Goal: Entertainment & Leisure: Browse casually

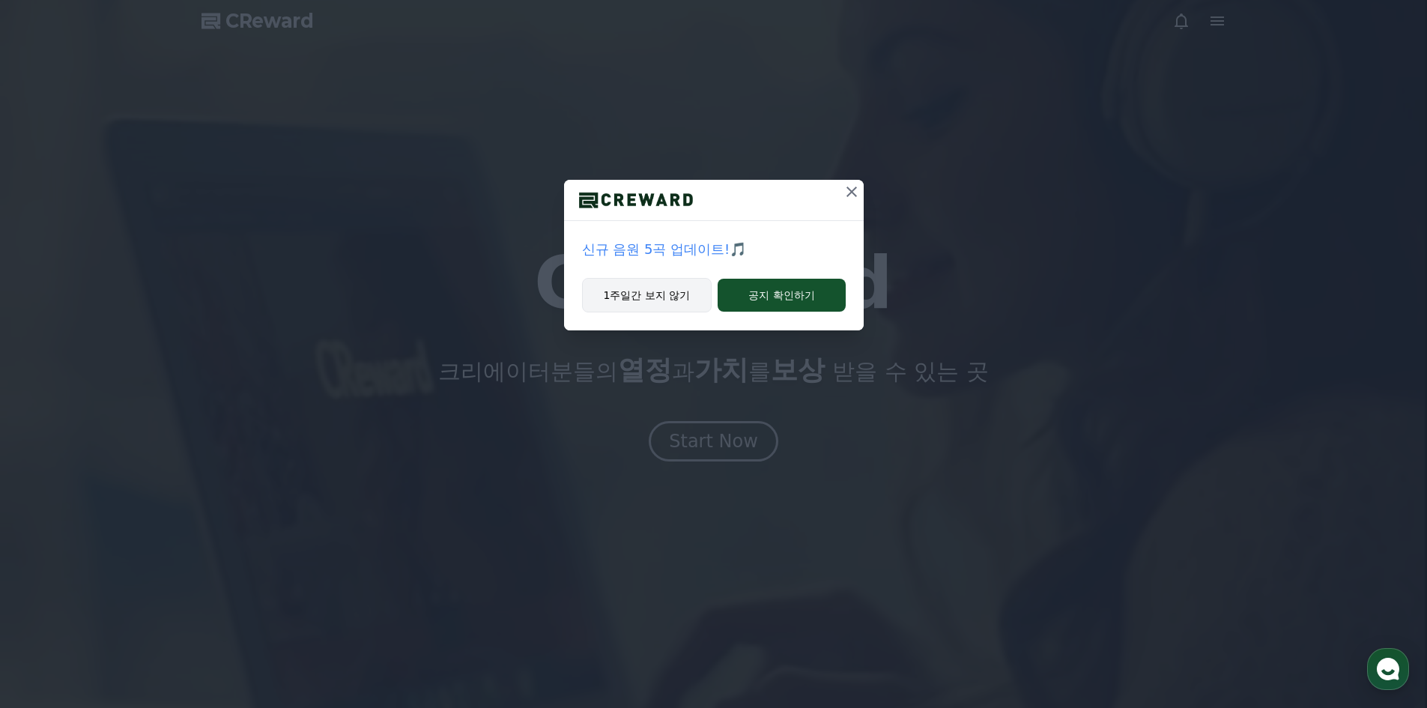
click at [678, 292] on button "1주일간 보지 않기" at bounding box center [647, 295] width 130 height 34
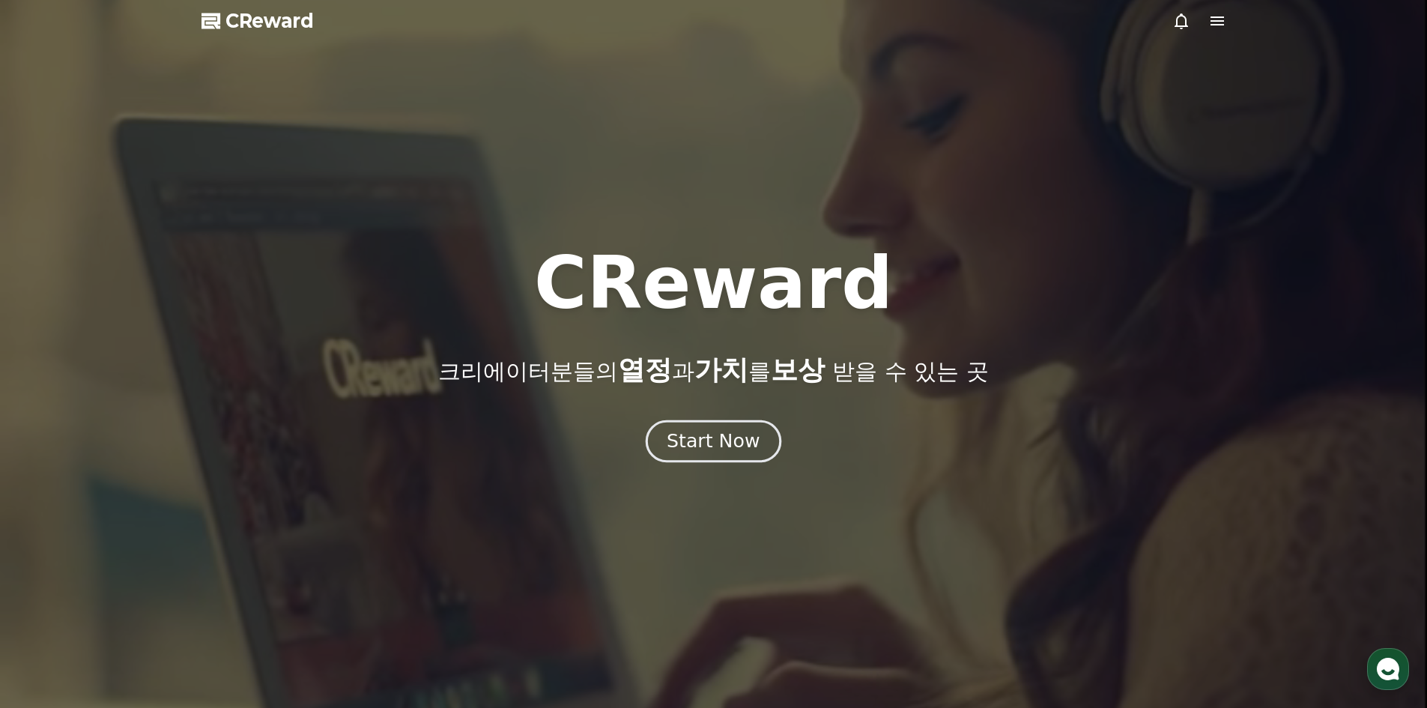
click at [688, 437] on div "Start Now" at bounding box center [713, 440] width 93 height 25
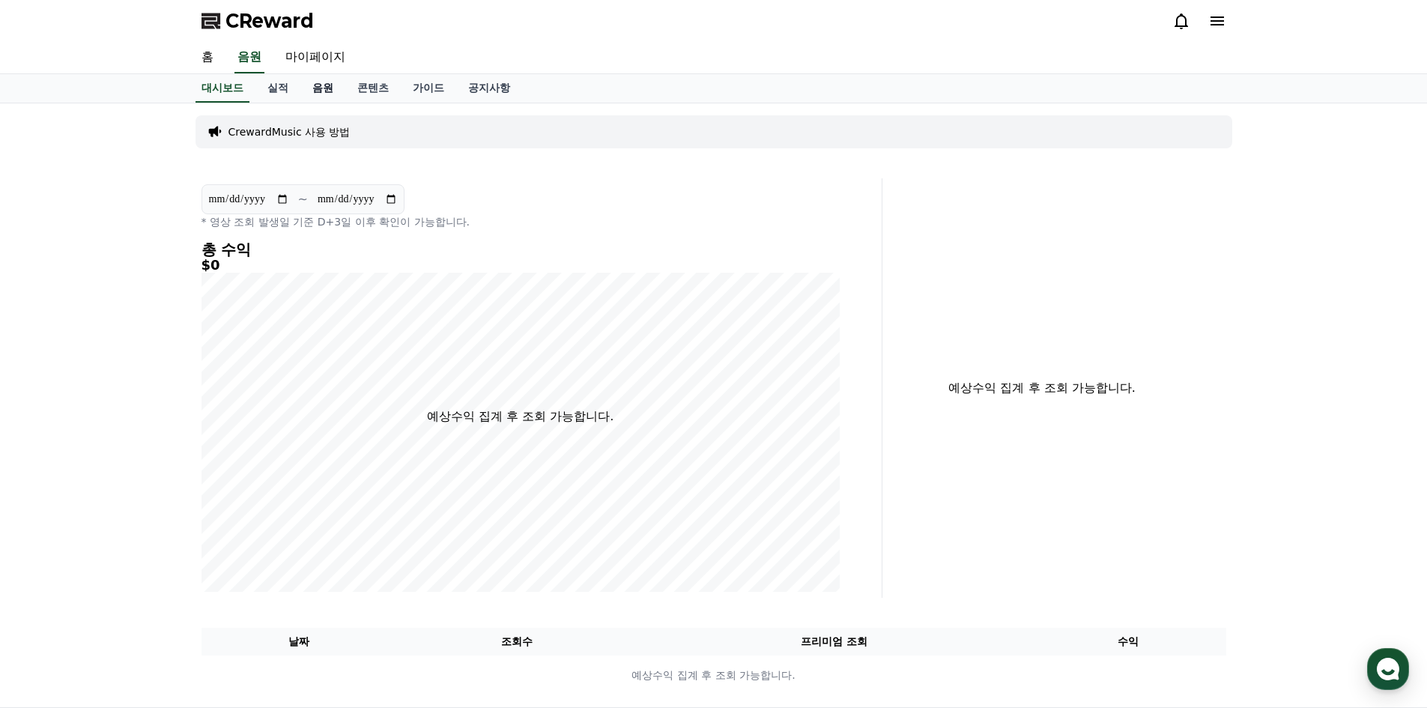
click at [330, 97] on link "음원" at bounding box center [322, 88] width 45 height 28
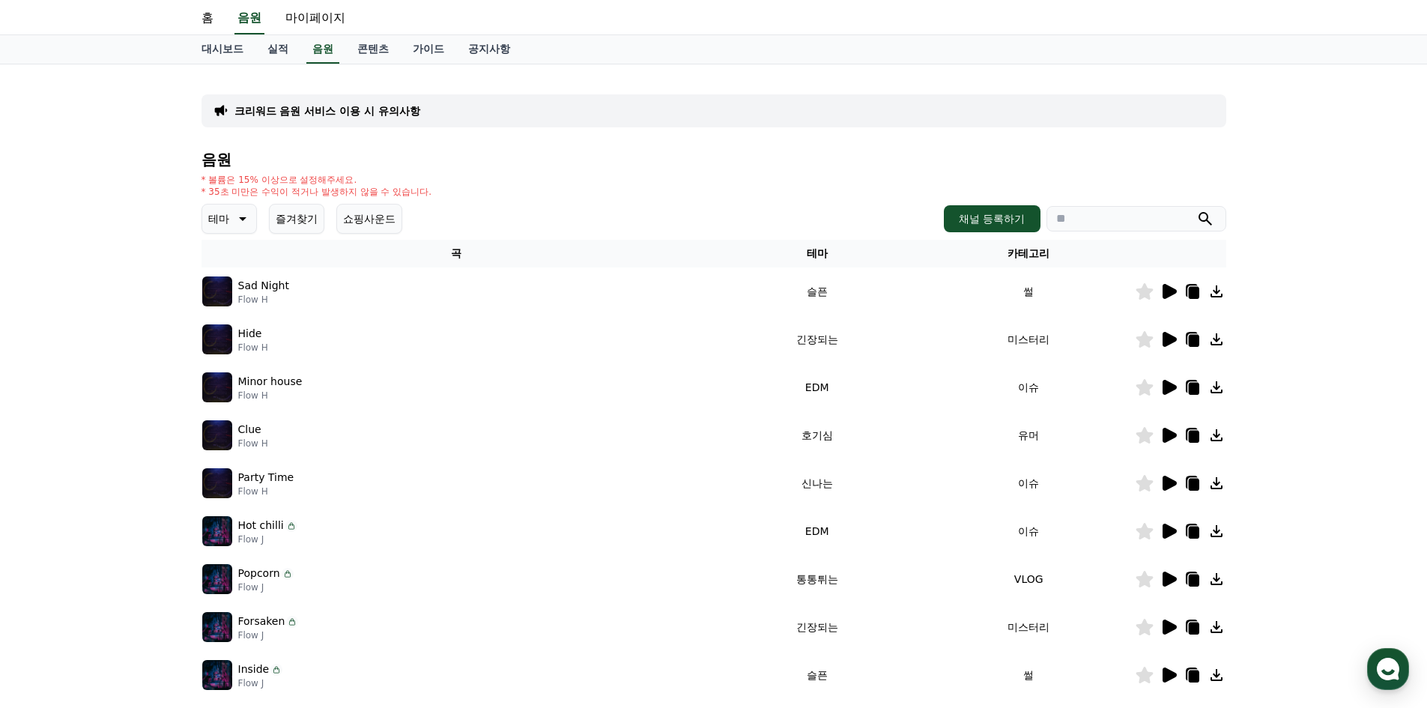
scroll to position [75, 0]
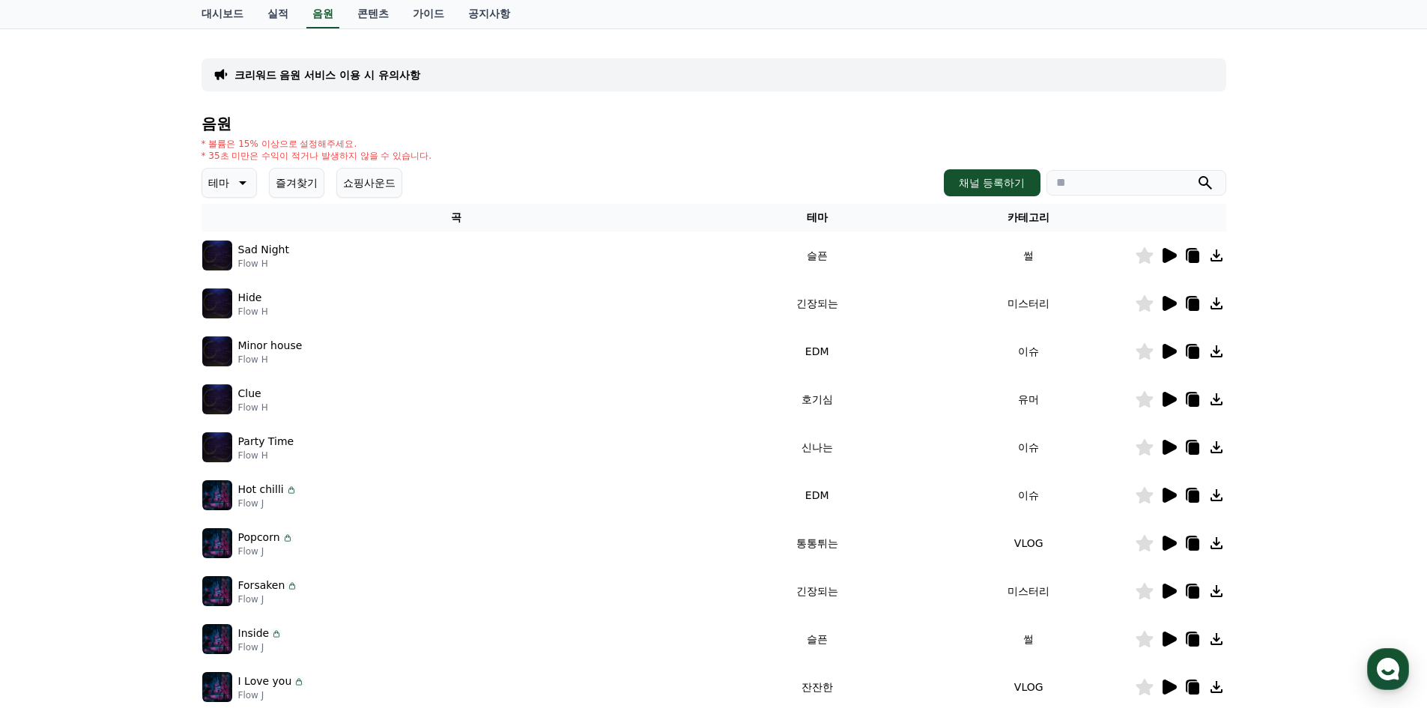
click at [430, 72] on div "크리워드 음원 서비스 이용 시 유의사항" at bounding box center [713, 74] width 1025 height 33
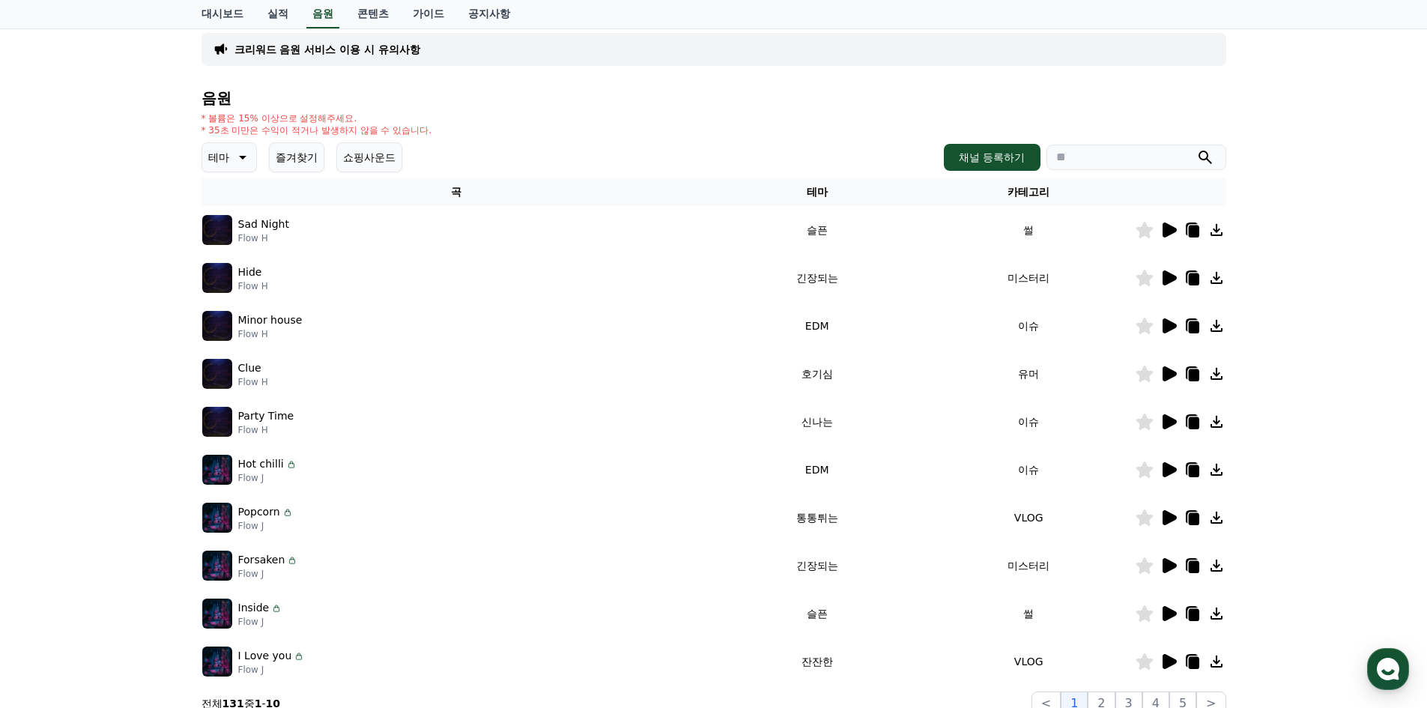
scroll to position [0, 0]
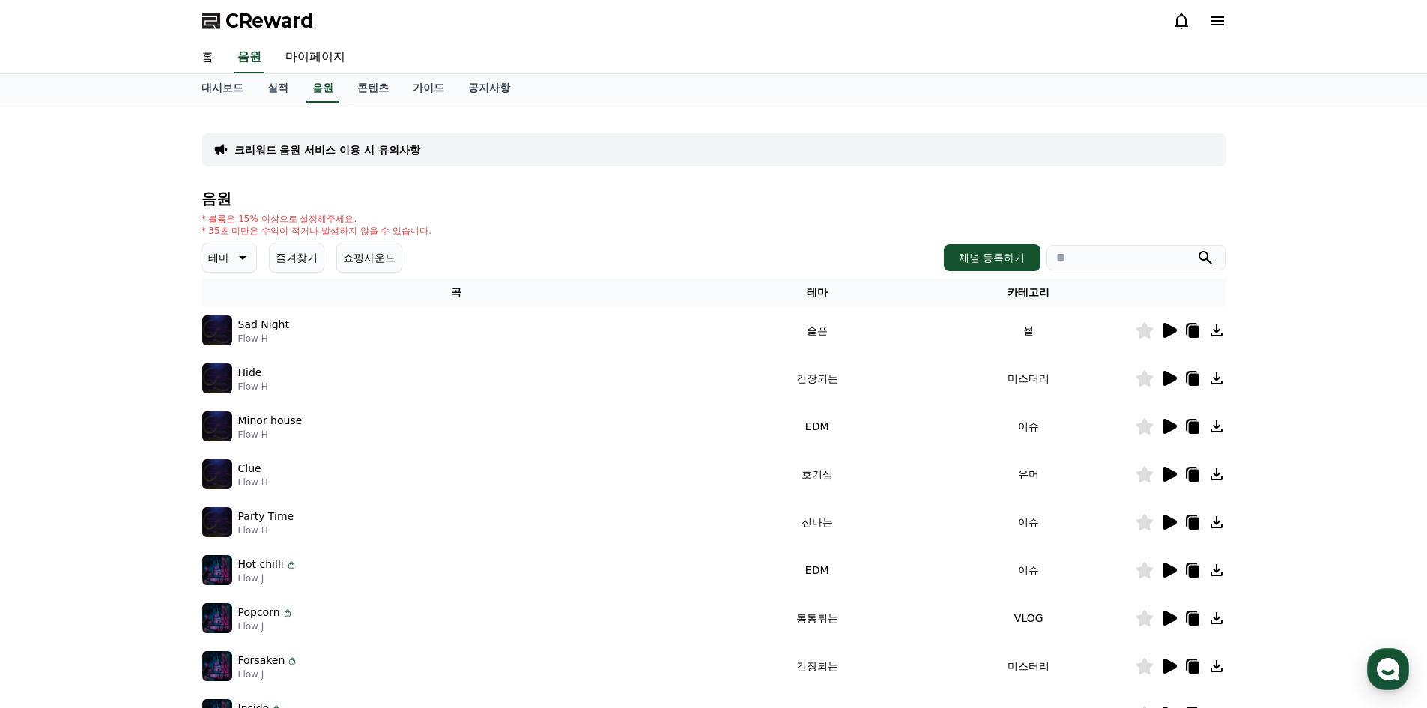
click at [225, 268] on button "테마" at bounding box center [228, 258] width 55 height 30
click at [219, 425] on button "코믹한" at bounding box center [225, 420] width 43 height 33
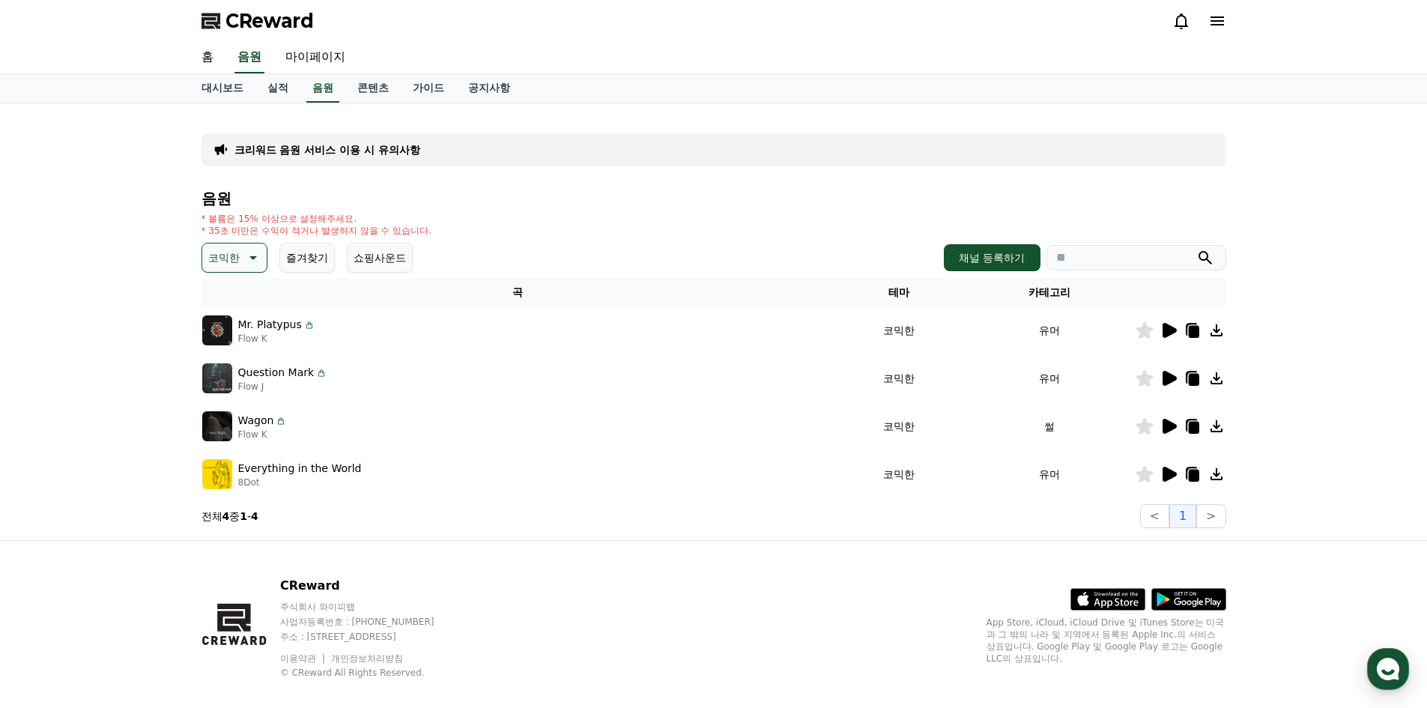
click at [1164, 330] on icon at bounding box center [1169, 330] width 14 height 15
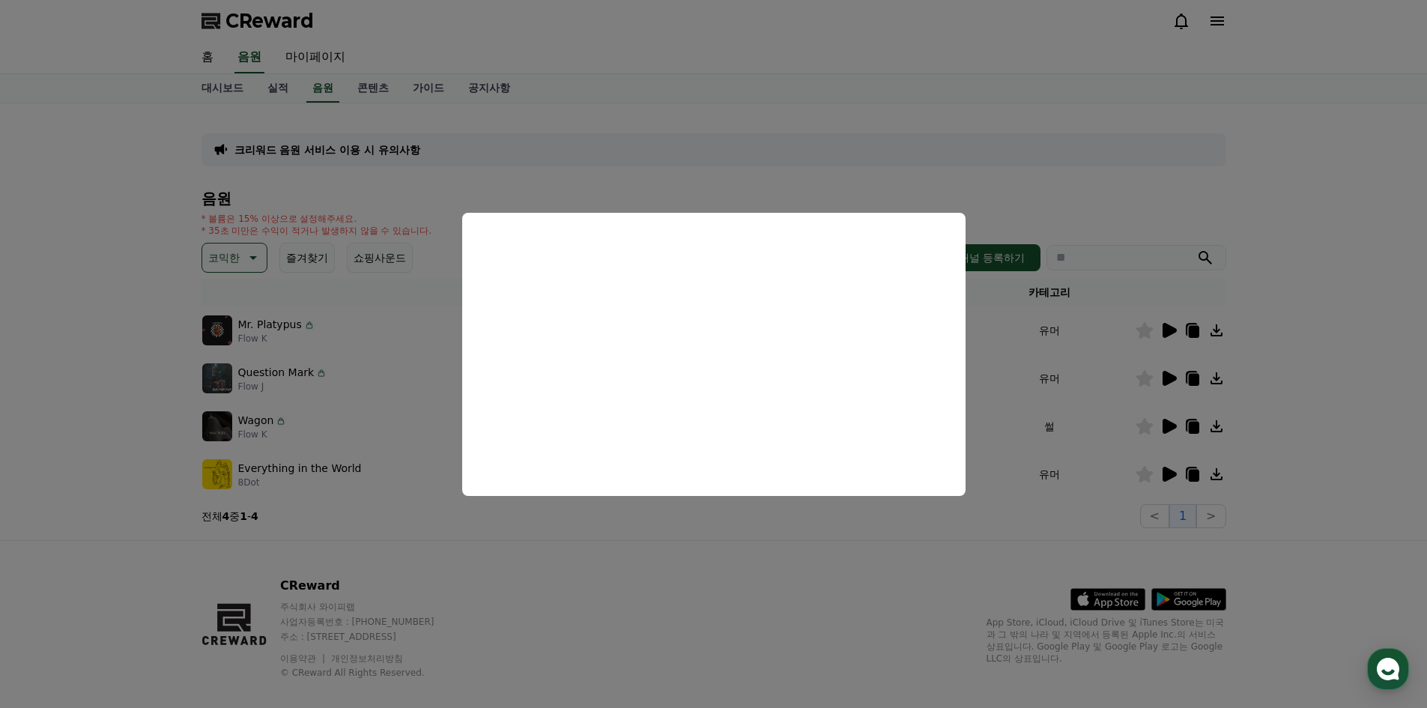
click at [757, 121] on button "close modal" at bounding box center [713, 354] width 1427 height 708
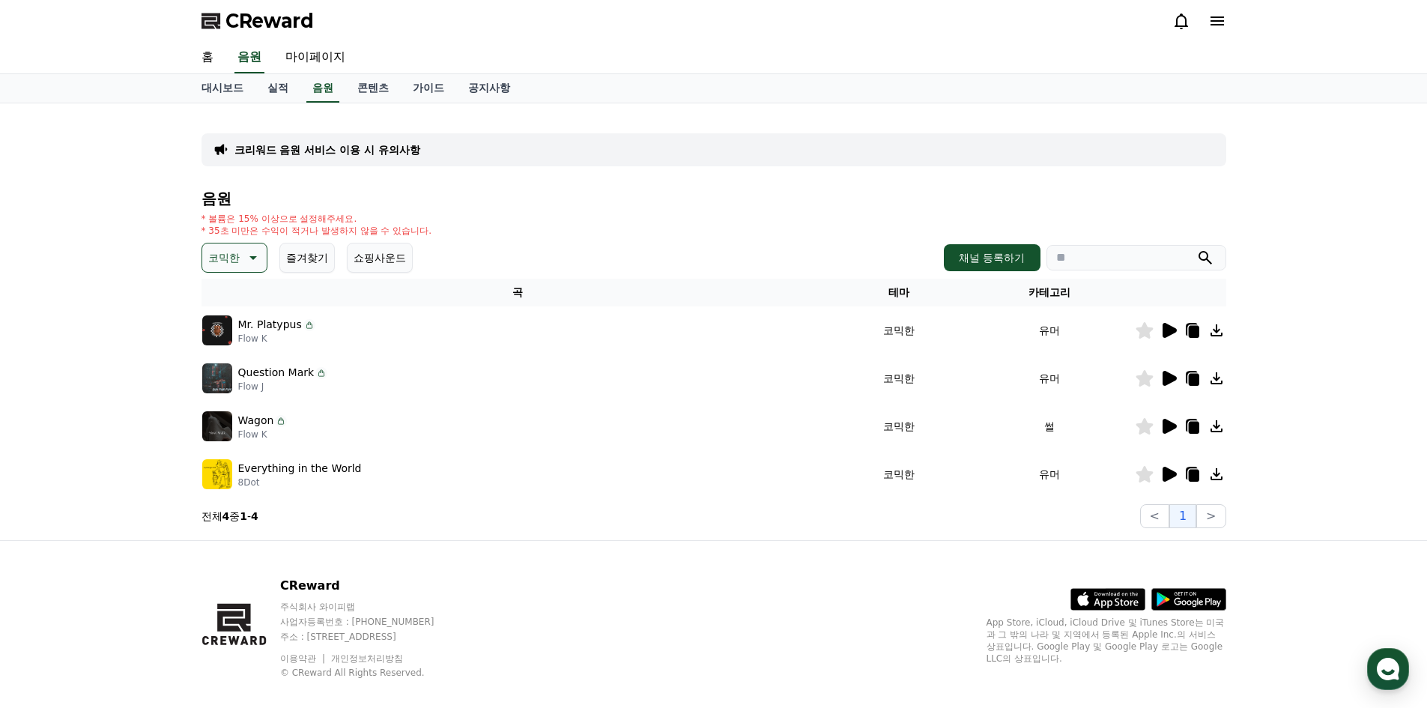
click at [205, 259] on button "코믹한" at bounding box center [234, 258] width 66 height 30
click at [223, 314] on button "밝은" at bounding box center [220, 303] width 33 height 33
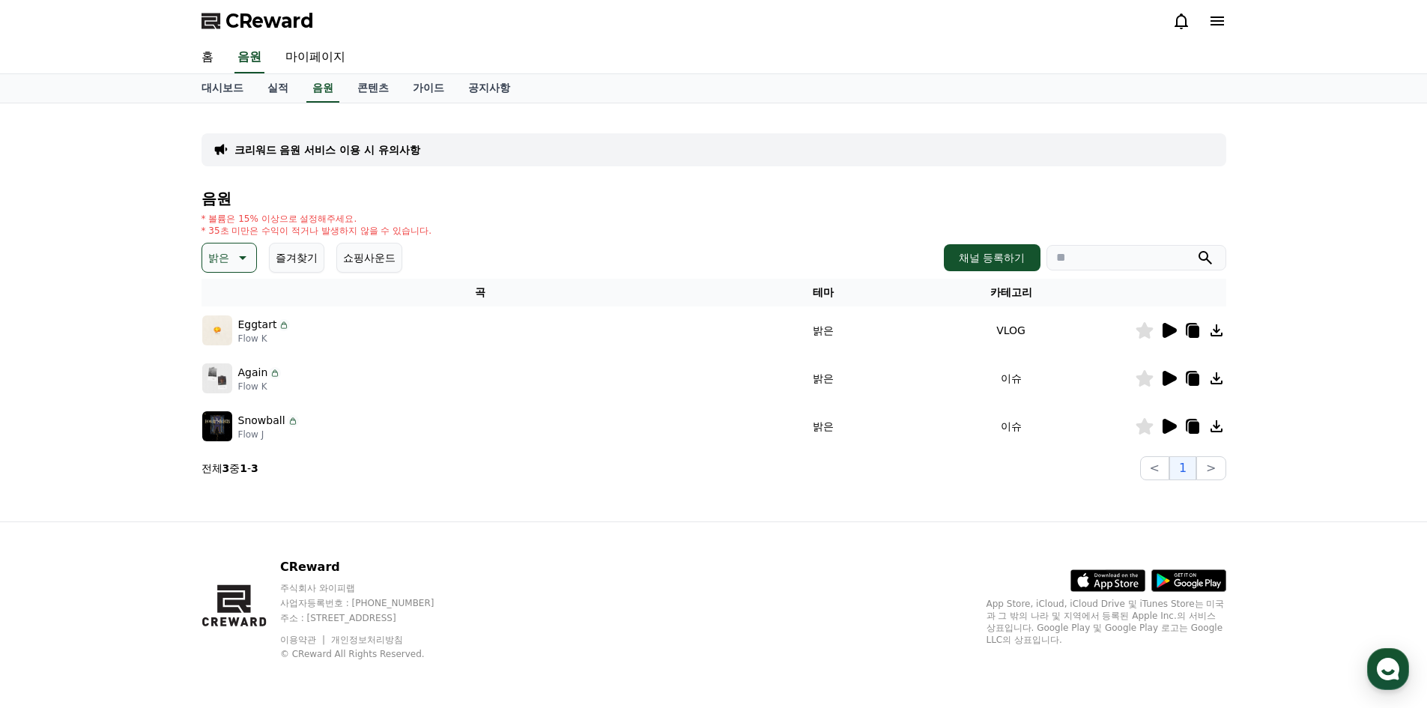
click at [369, 267] on button "쇼핑사운드" at bounding box center [369, 258] width 66 height 30
click at [309, 262] on button "즐겨찾기" at bounding box center [296, 258] width 55 height 30
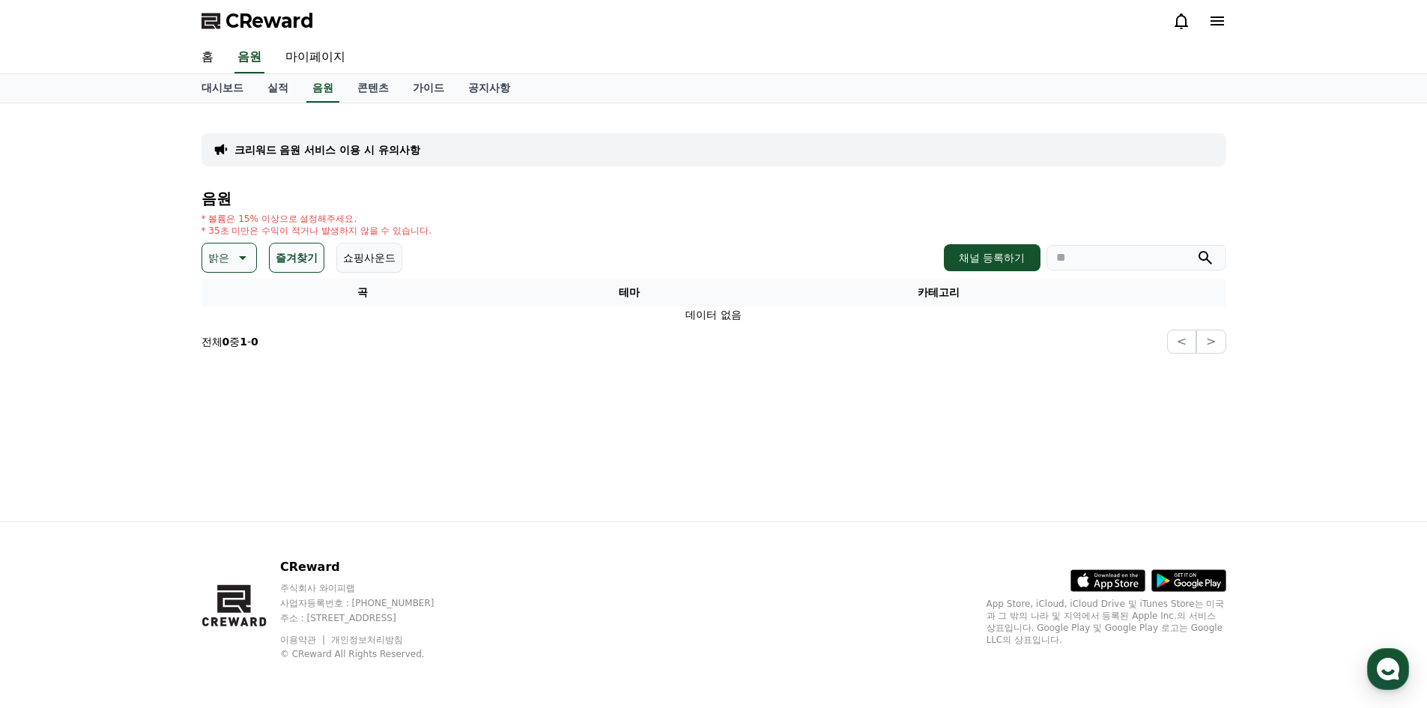
click at [216, 261] on p "밝은" at bounding box center [218, 257] width 21 height 21
click at [301, 260] on button "즐겨찾기" at bounding box center [296, 258] width 55 height 30
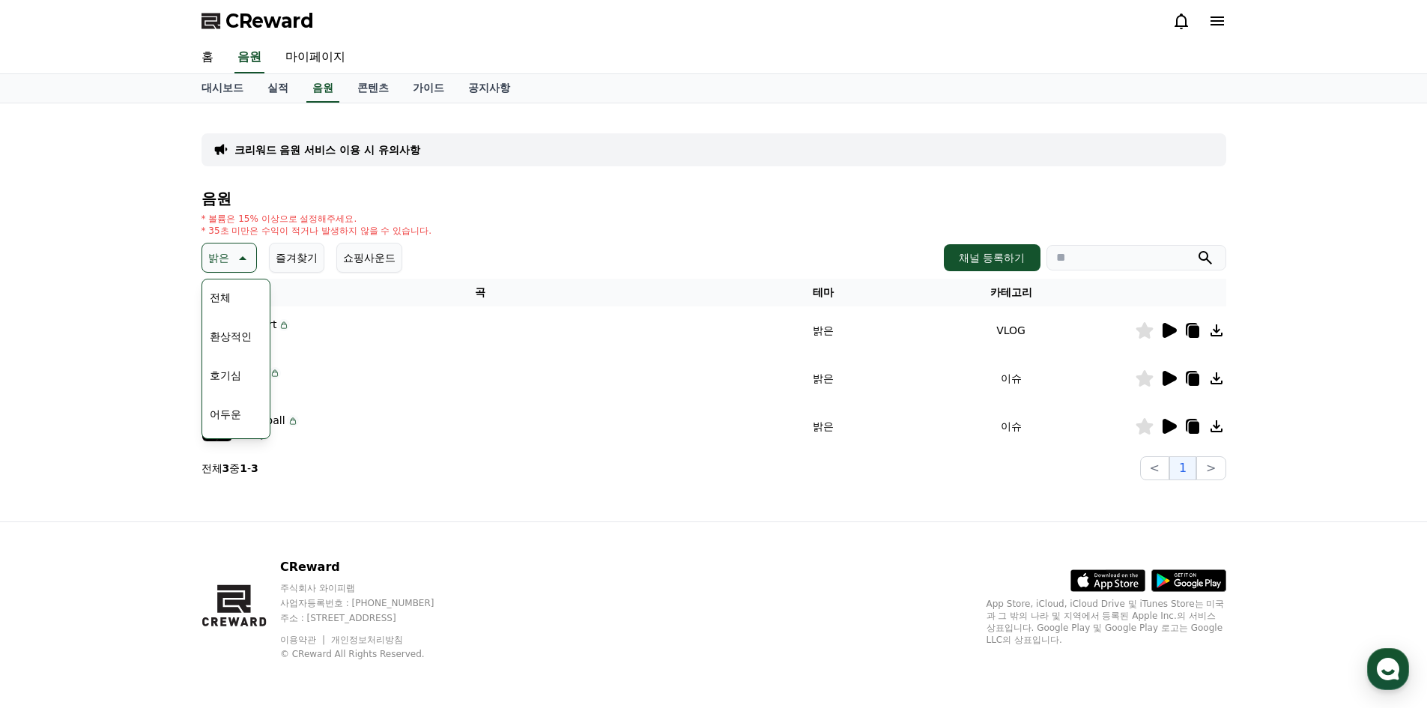
drag, startPoint x: 559, startPoint y: 176, endPoint x: 554, endPoint y: 209, distance: 33.3
click at [561, 175] on div "크리워드 음원 서비스 이용 시 유의사항 음원 * 볼륨은 15% 이상으로 설정해주세요. * 35초 미만은 수익이 적거나 발생하지 않을 수 있습니…" at bounding box center [713, 297] width 1025 height 365
click at [212, 258] on p "밝은" at bounding box center [218, 257] width 21 height 21
click at [219, 265] on p "밝은" at bounding box center [218, 257] width 21 height 21
click at [236, 297] on button "전체" at bounding box center [220, 297] width 33 height 33
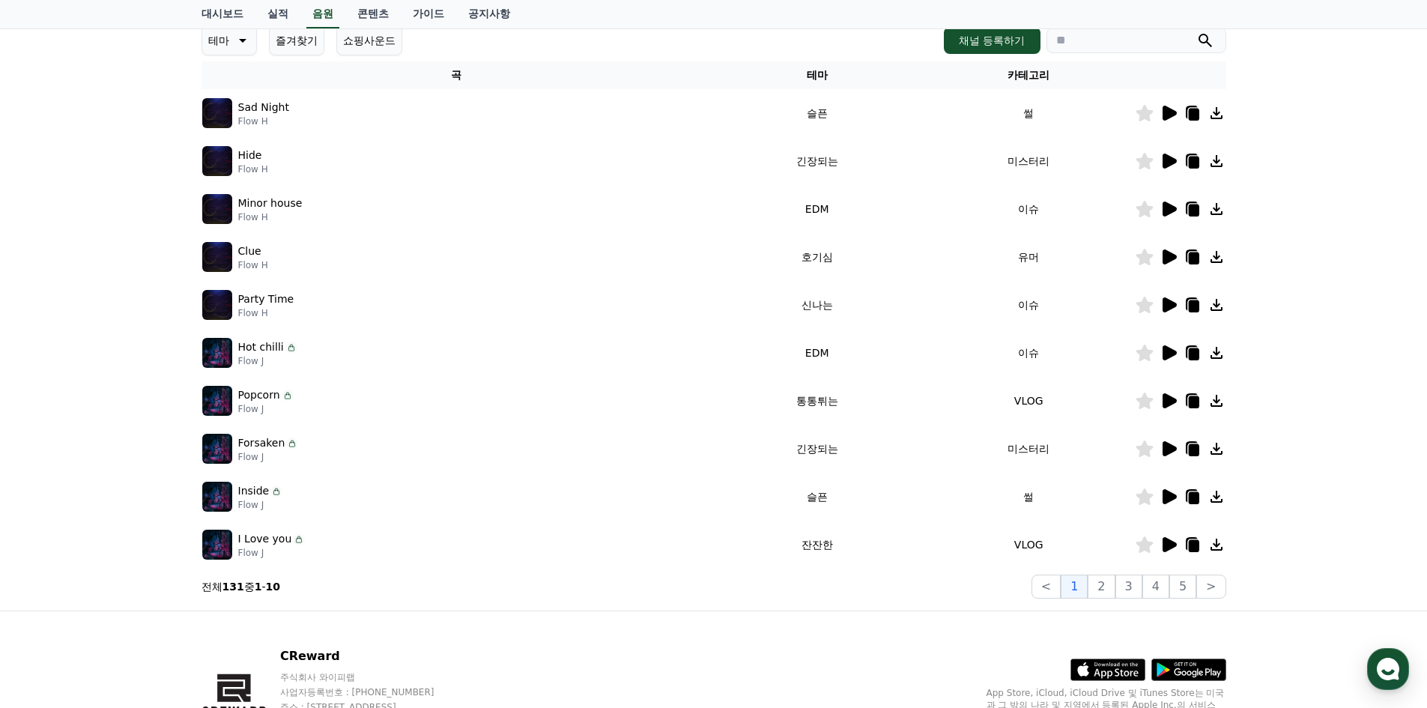
scroll to position [82, 0]
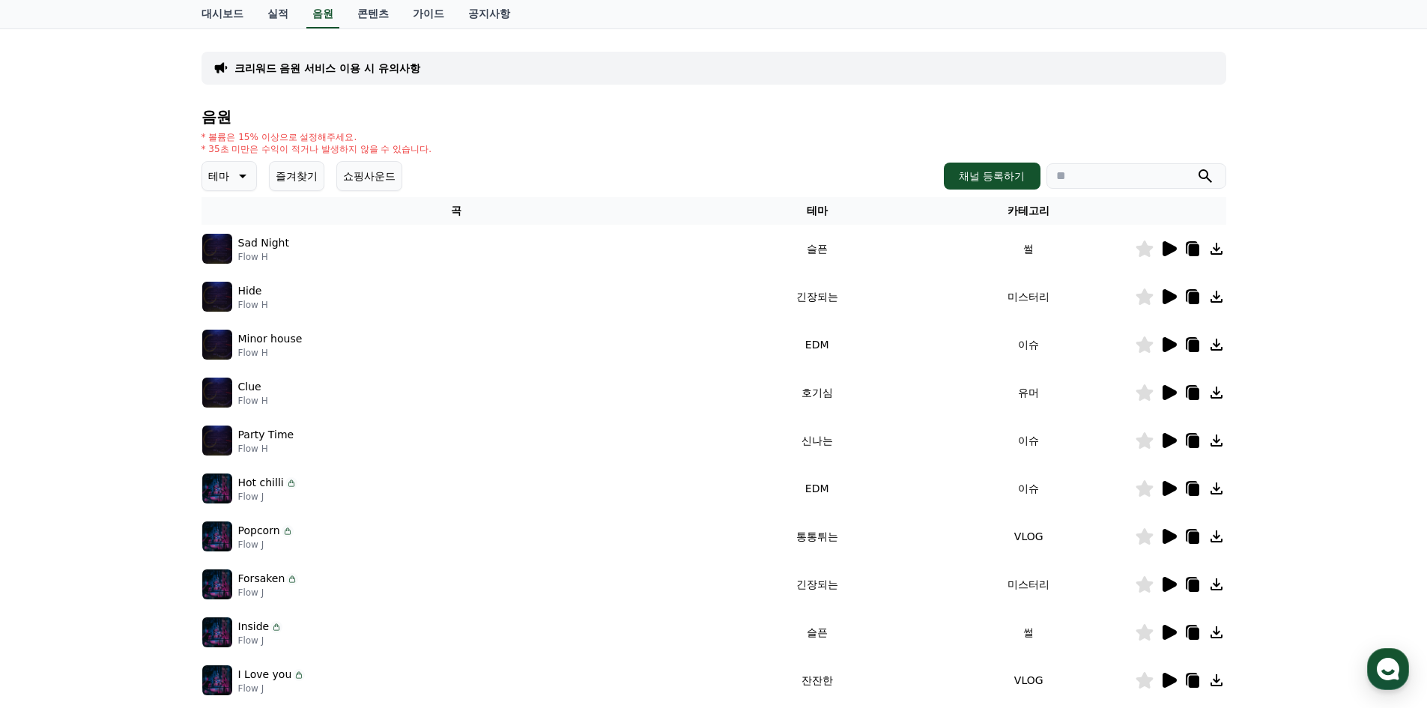
click at [357, 291] on div "Hide Flow H" at bounding box center [456, 297] width 509 height 30
click at [1158, 296] on div at bounding box center [1180, 297] width 90 height 18
click at [1165, 294] on icon at bounding box center [1169, 296] width 14 height 15
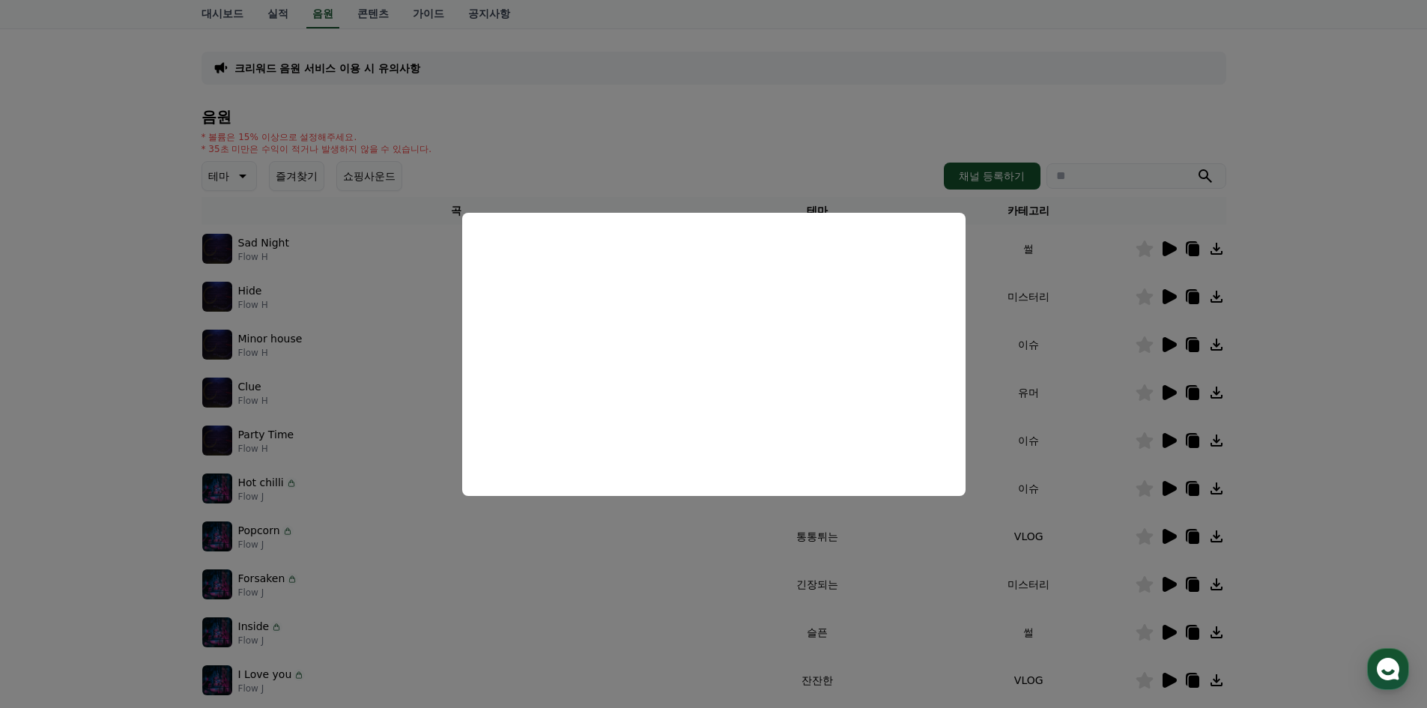
click at [751, 136] on button "close modal" at bounding box center [713, 354] width 1427 height 708
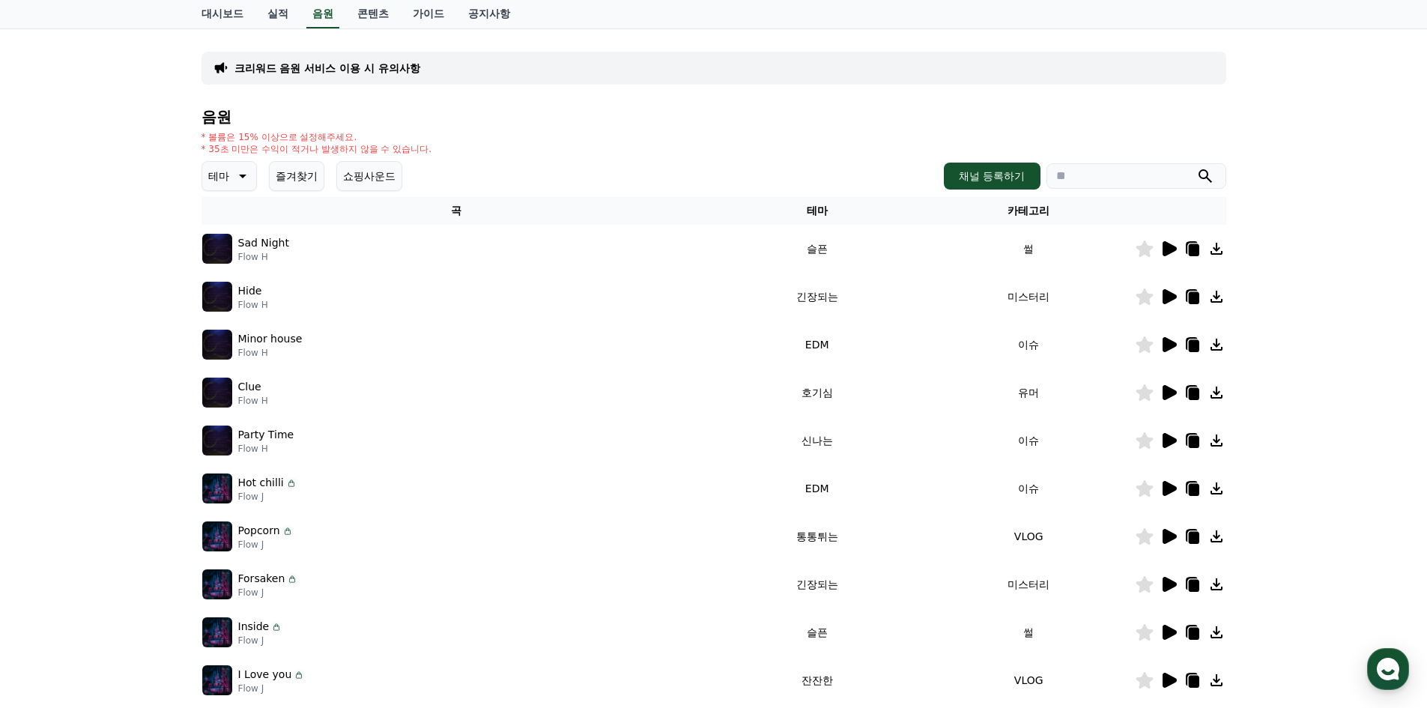
click at [1173, 255] on icon at bounding box center [1168, 249] width 18 height 18
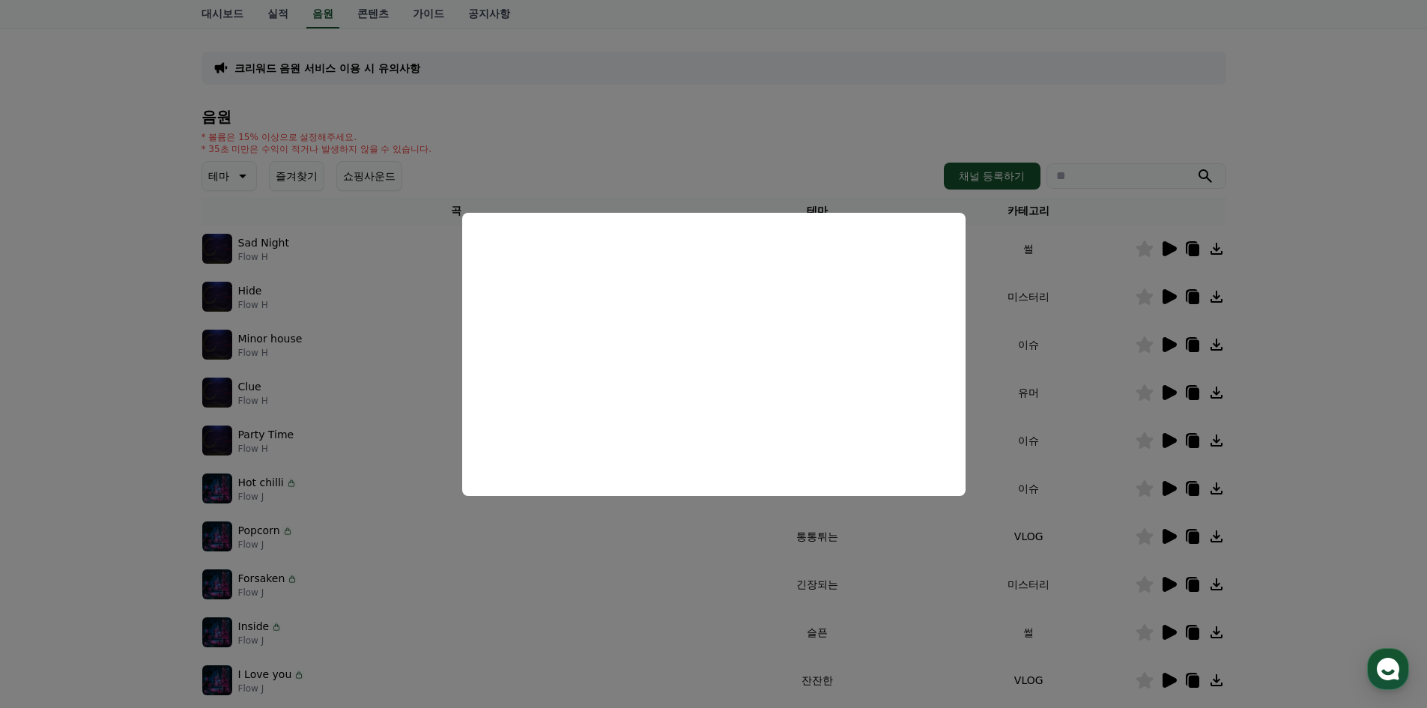
click at [740, 115] on button "close modal" at bounding box center [713, 354] width 1427 height 708
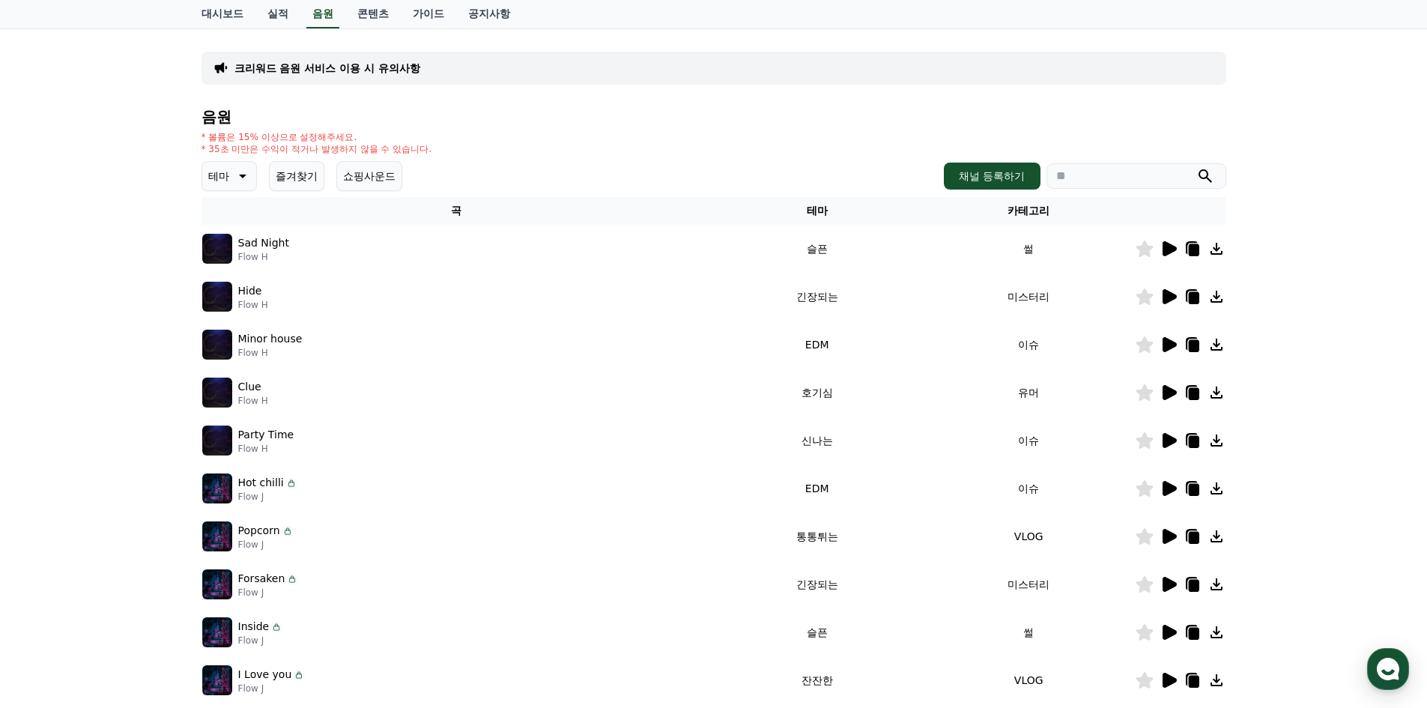
click at [234, 173] on icon at bounding box center [241, 176] width 18 height 18
click at [210, 312] on button "밝은" at bounding box center [220, 296] width 33 height 33
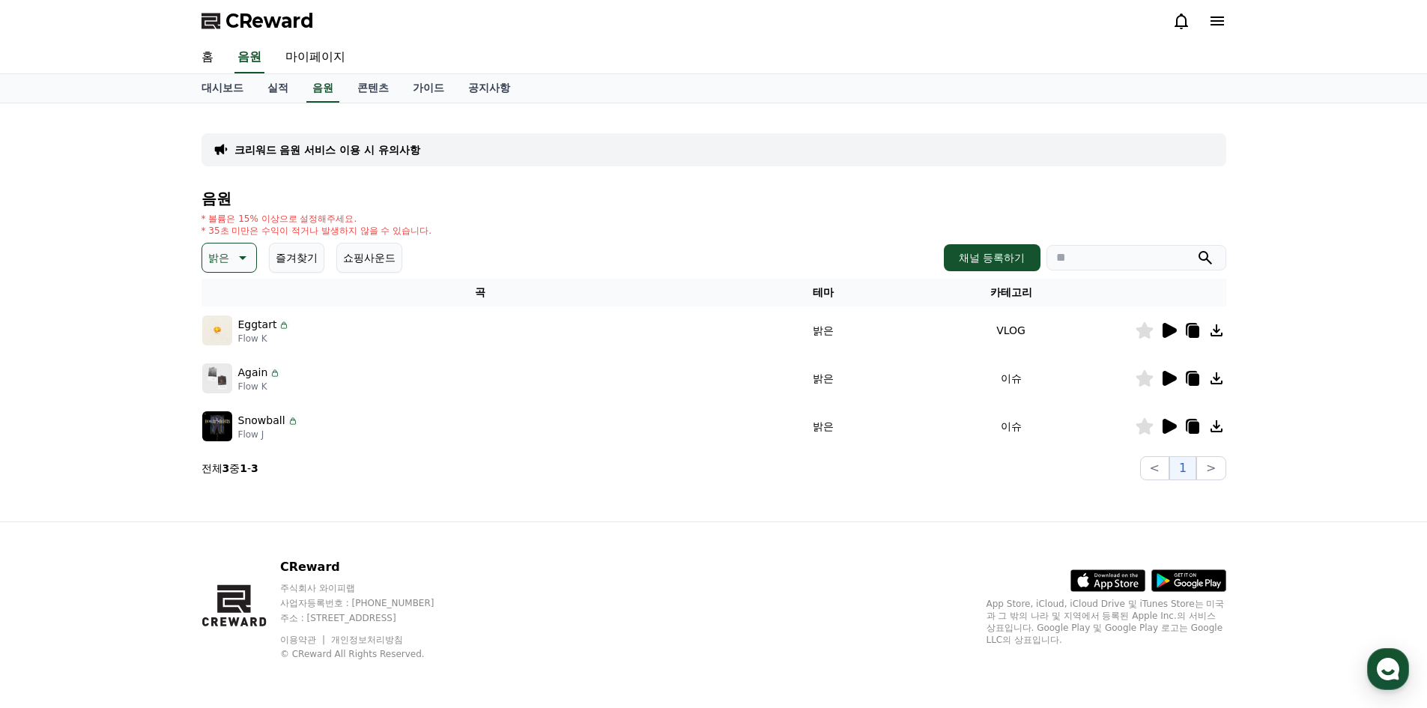
click at [1169, 368] on td at bounding box center [1180, 378] width 91 height 48
click at [1165, 379] on icon at bounding box center [1169, 378] width 14 height 15
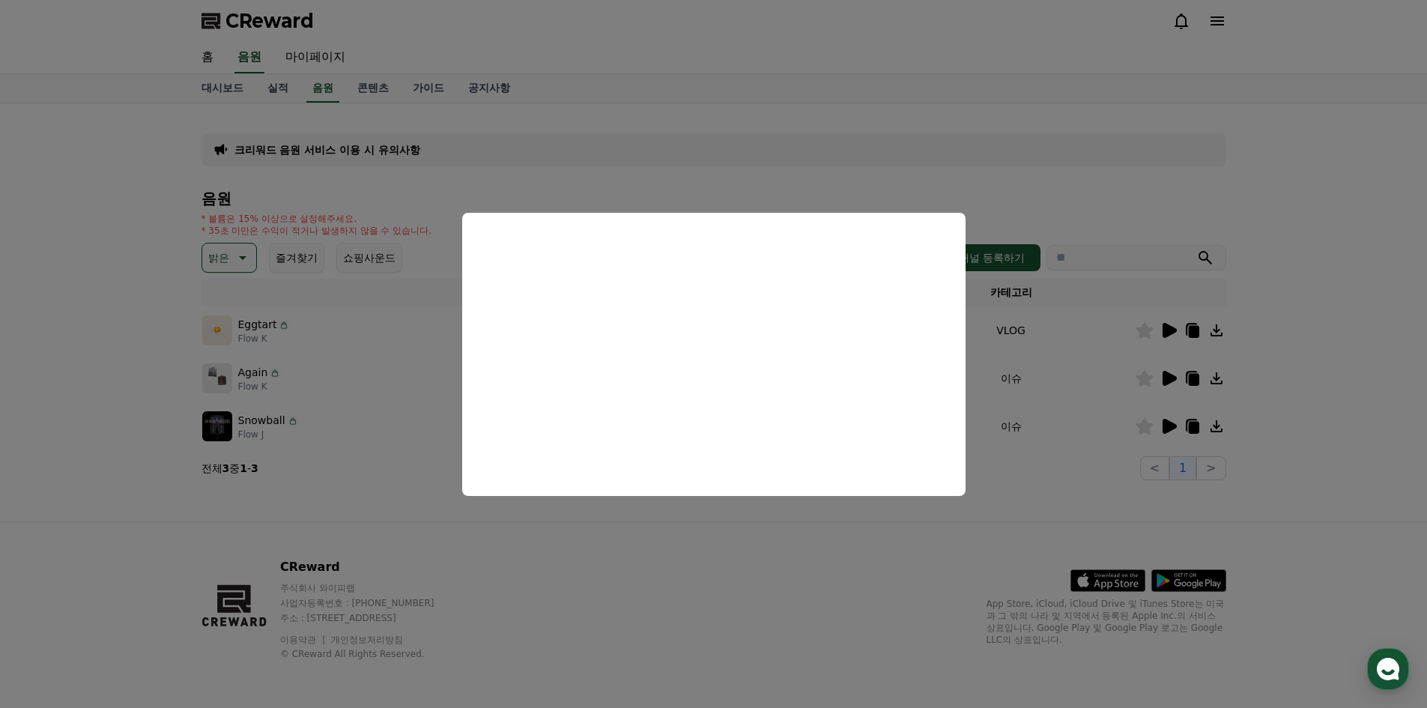
click at [771, 137] on button "close modal" at bounding box center [713, 354] width 1427 height 708
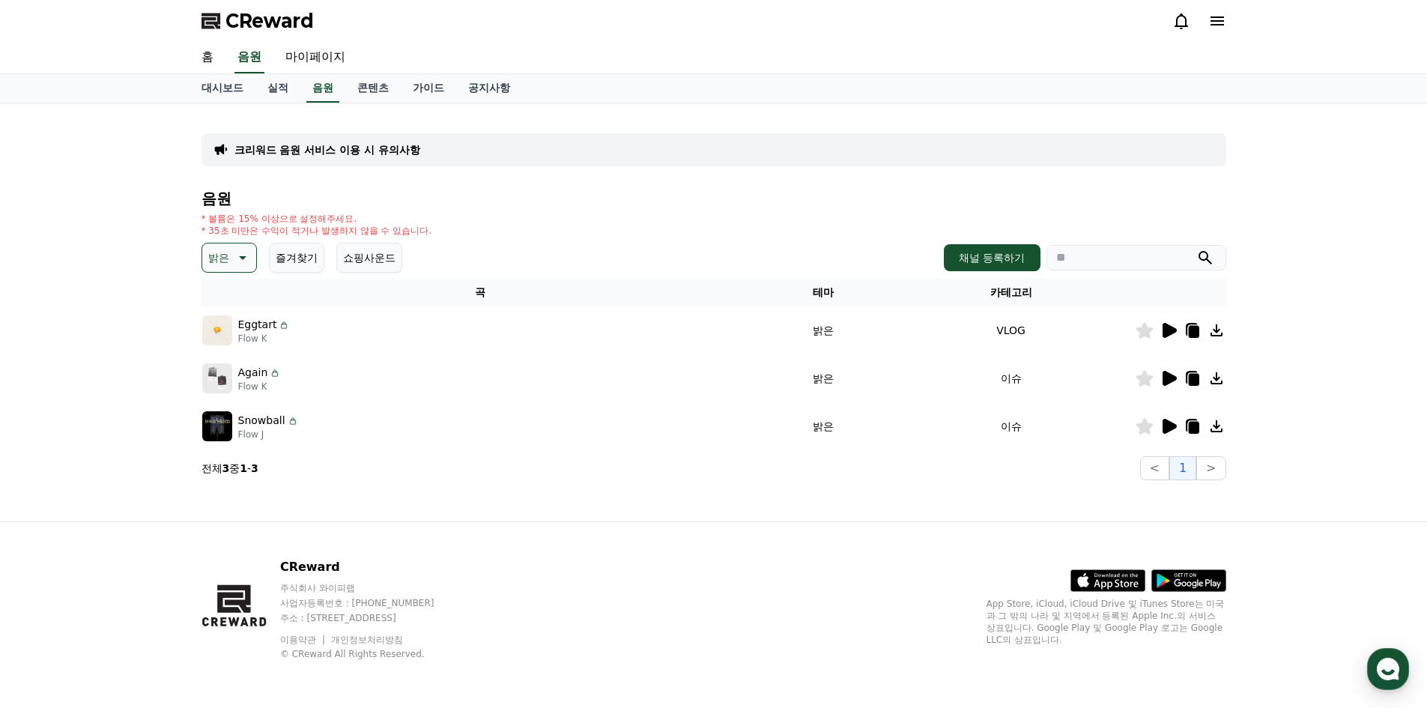
click at [232, 252] on icon at bounding box center [241, 258] width 18 height 18
click at [242, 294] on div "전체 환상적인 호기심 어두운 밝은 통통튀는 신나는 반전 웅장한 드라마틱 즐거움 분위기있는 EDM 그루브 슬픈 잔잔한 귀여운 감동적인 긴장되는 …" at bounding box center [236, 667] width 64 height 773
click at [213, 312] on button "전체" at bounding box center [220, 297] width 33 height 33
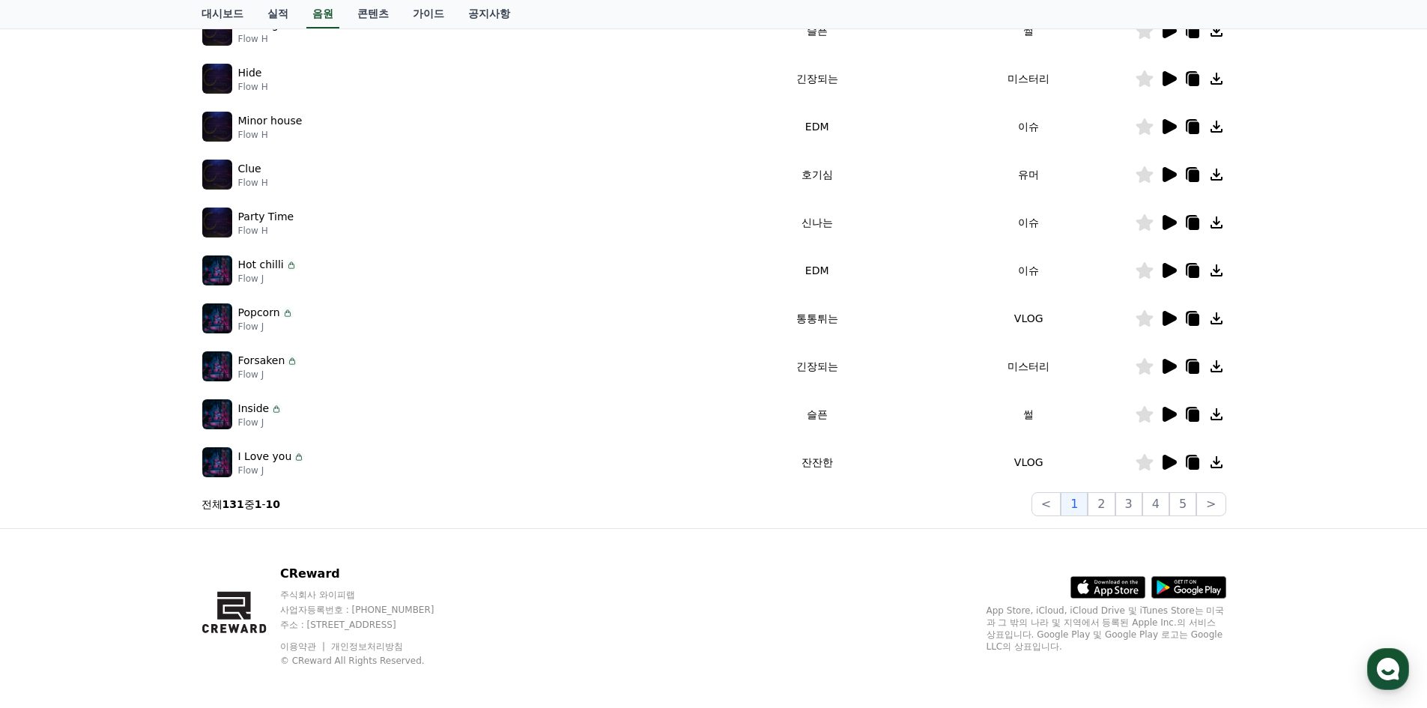
scroll to position [306, 0]
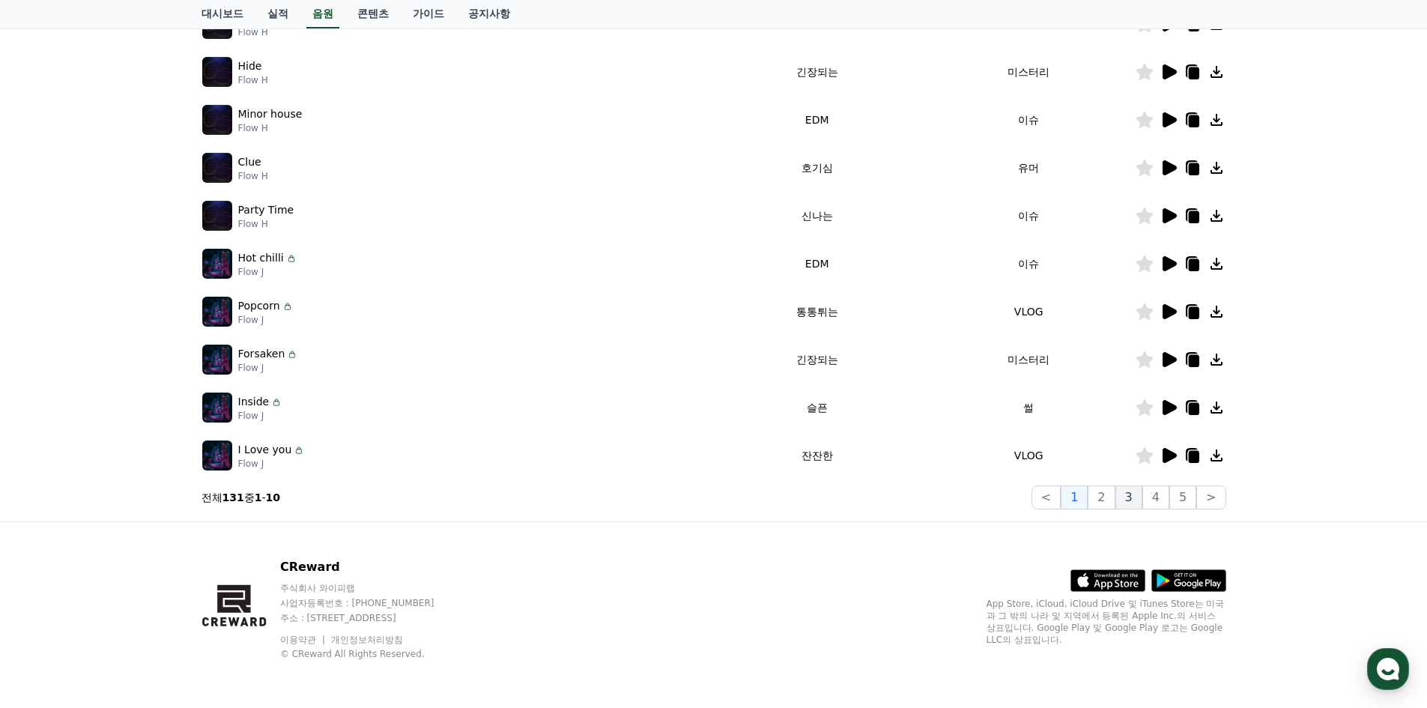
click at [1141, 506] on button "3" at bounding box center [1128, 497] width 27 height 24
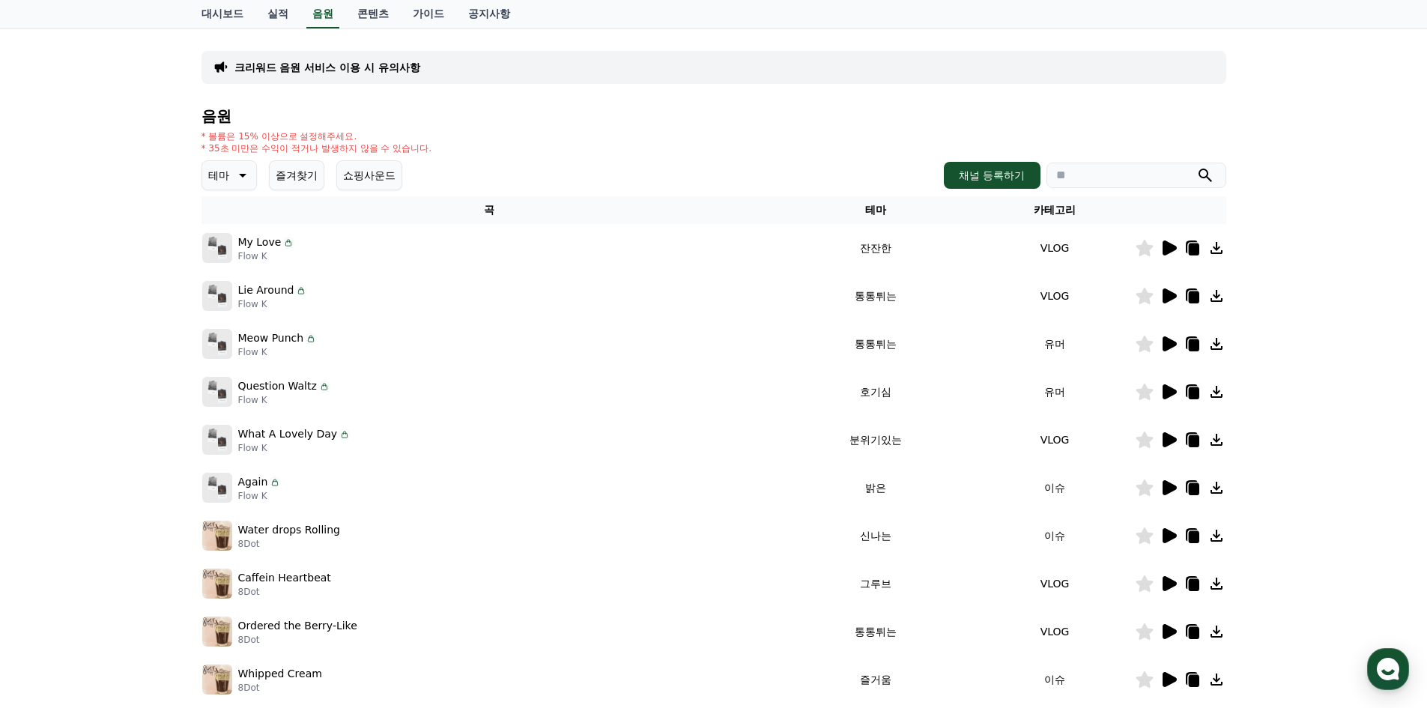
scroll to position [82, 0]
click at [319, 253] on div "My Love Flow K" at bounding box center [489, 249] width 574 height 30
click at [1167, 256] on icon at bounding box center [1168, 249] width 18 height 18
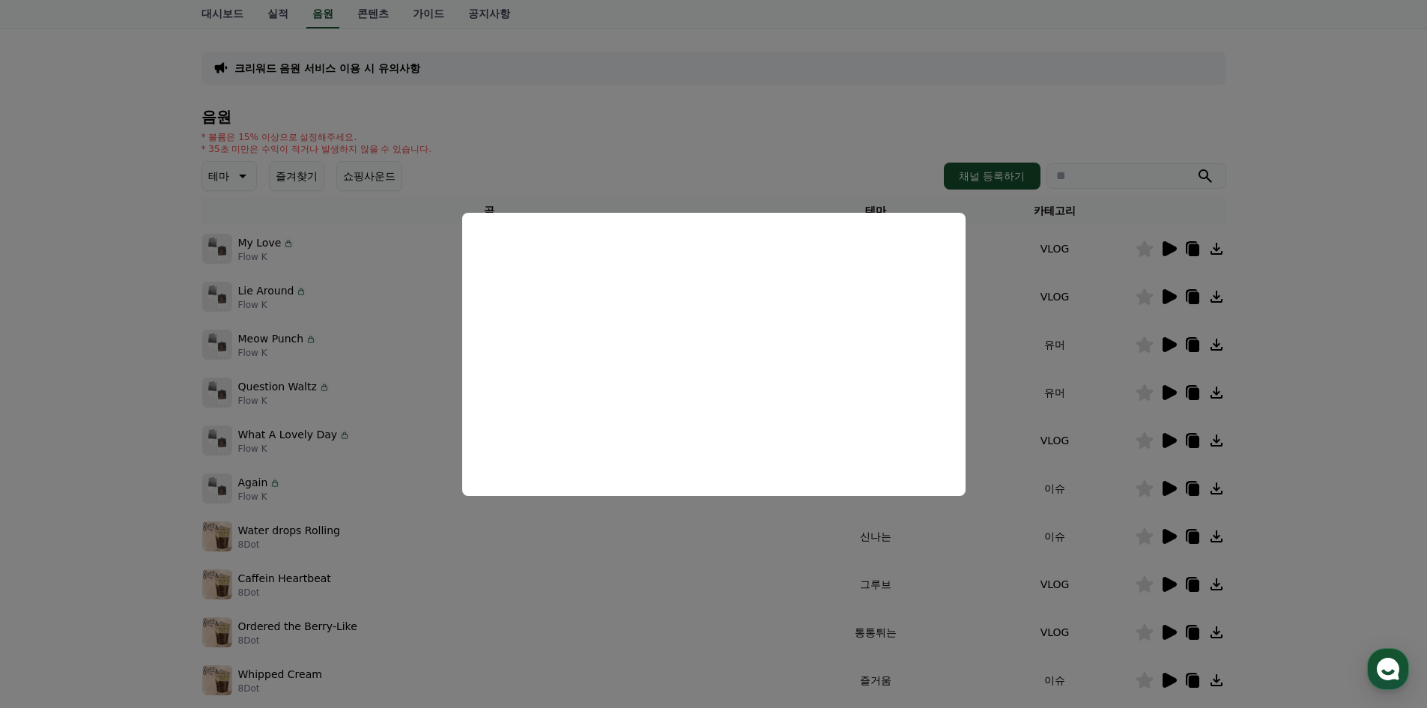
click at [598, 152] on button "close modal" at bounding box center [713, 354] width 1427 height 708
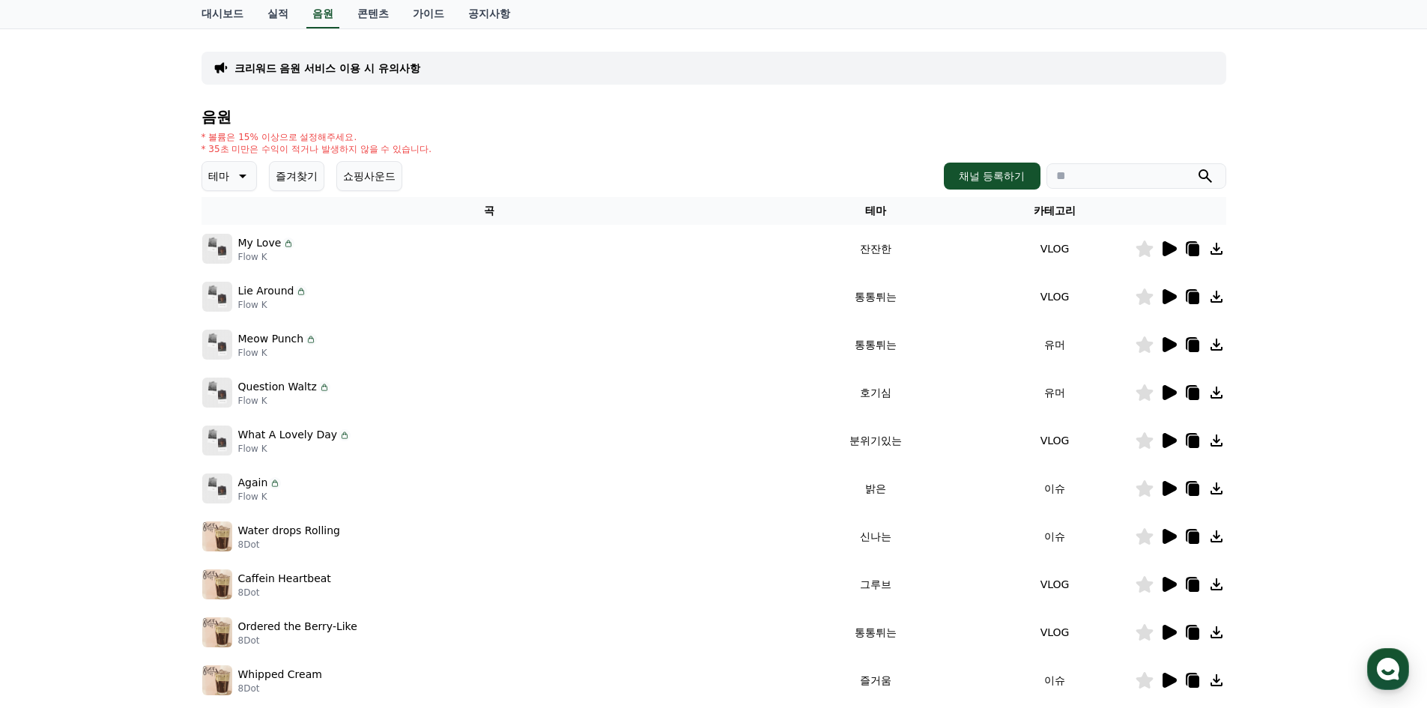
click at [1161, 295] on icon at bounding box center [1168, 297] width 18 height 18
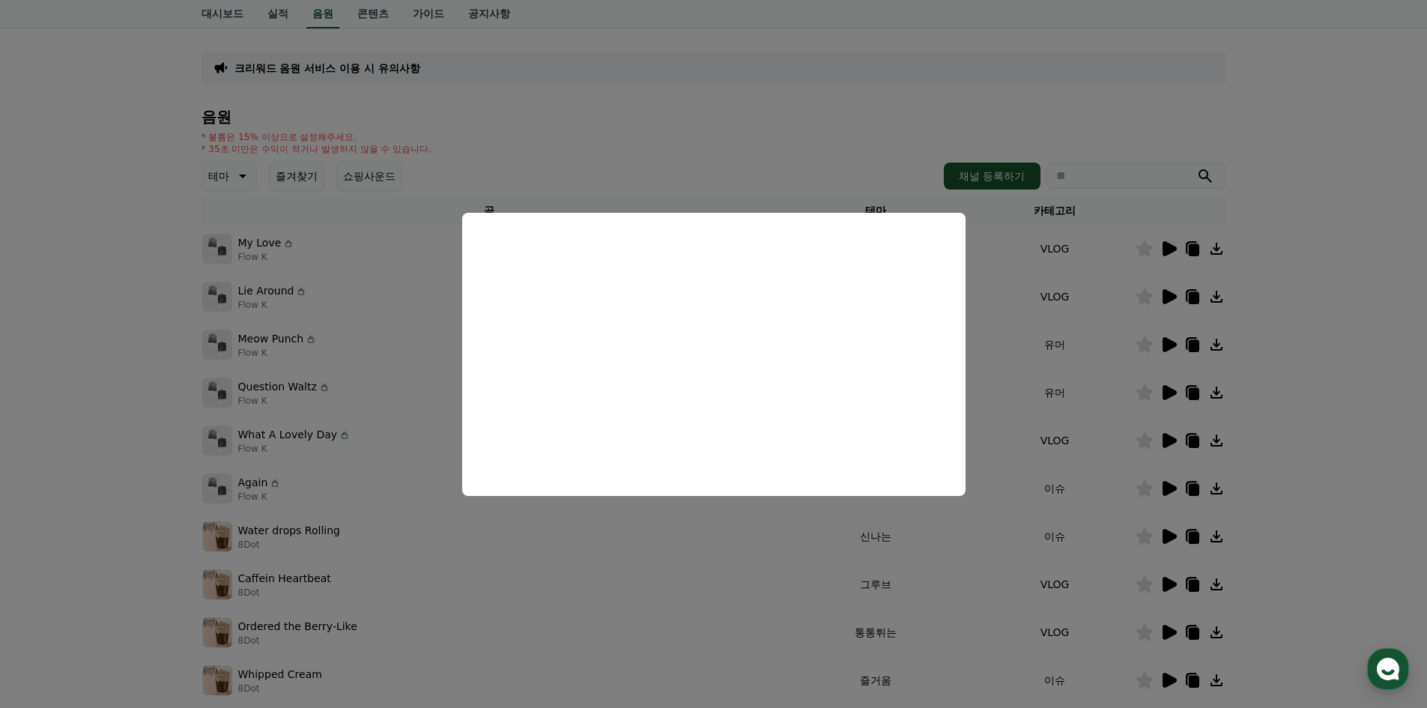
click at [772, 154] on button "close modal" at bounding box center [713, 354] width 1427 height 708
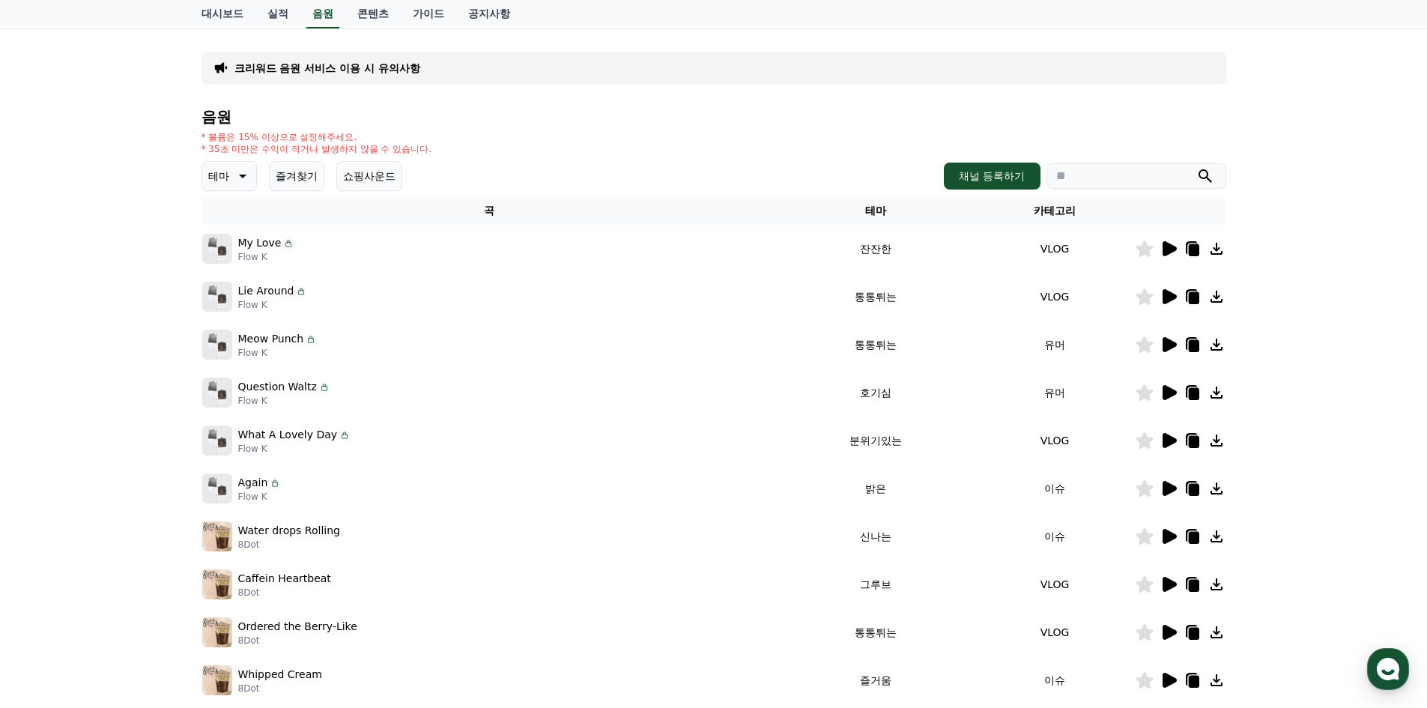
click at [1177, 444] on div at bounding box center [1180, 440] width 90 height 18
click at [1171, 445] on icon at bounding box center [1168, 440] width 18 height 18
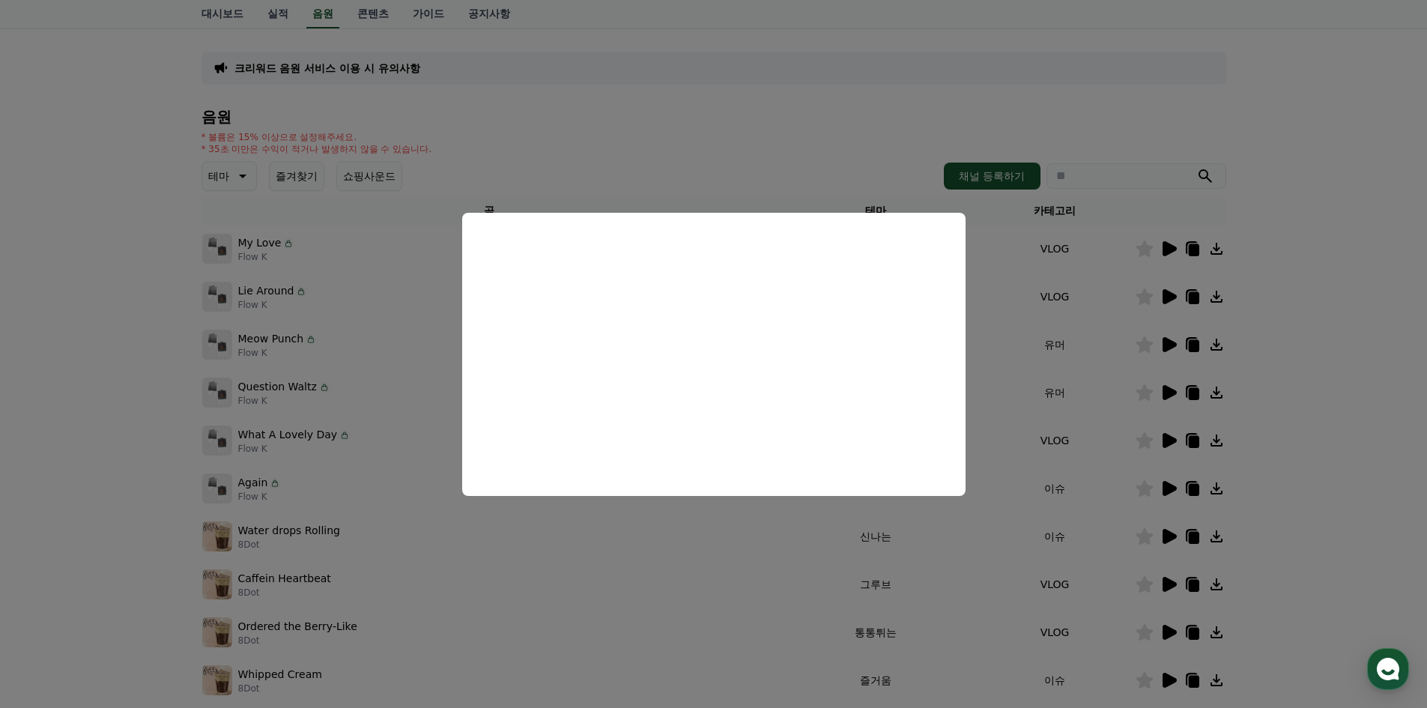
click at [417, 410] on button "close modal" at bounding box center [713, 354] width 1427 height 708
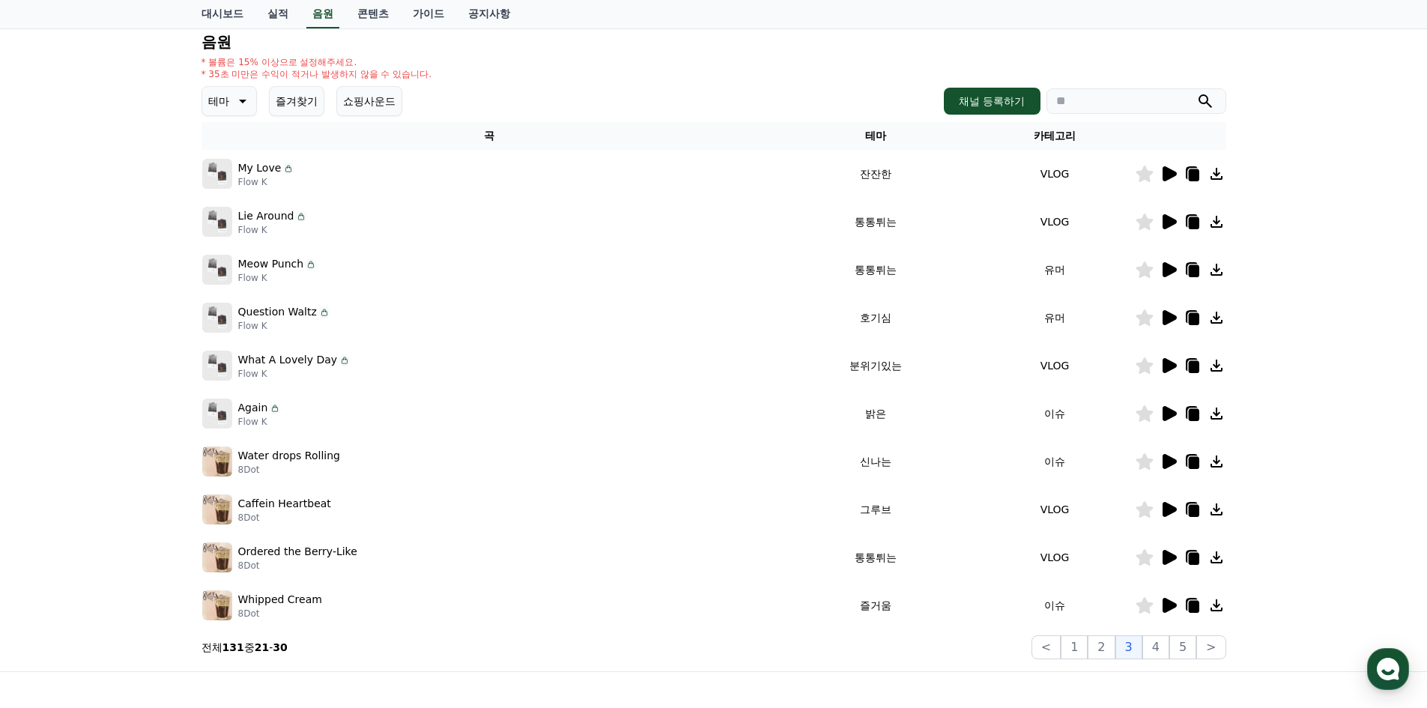
scroll to position [231, 0]
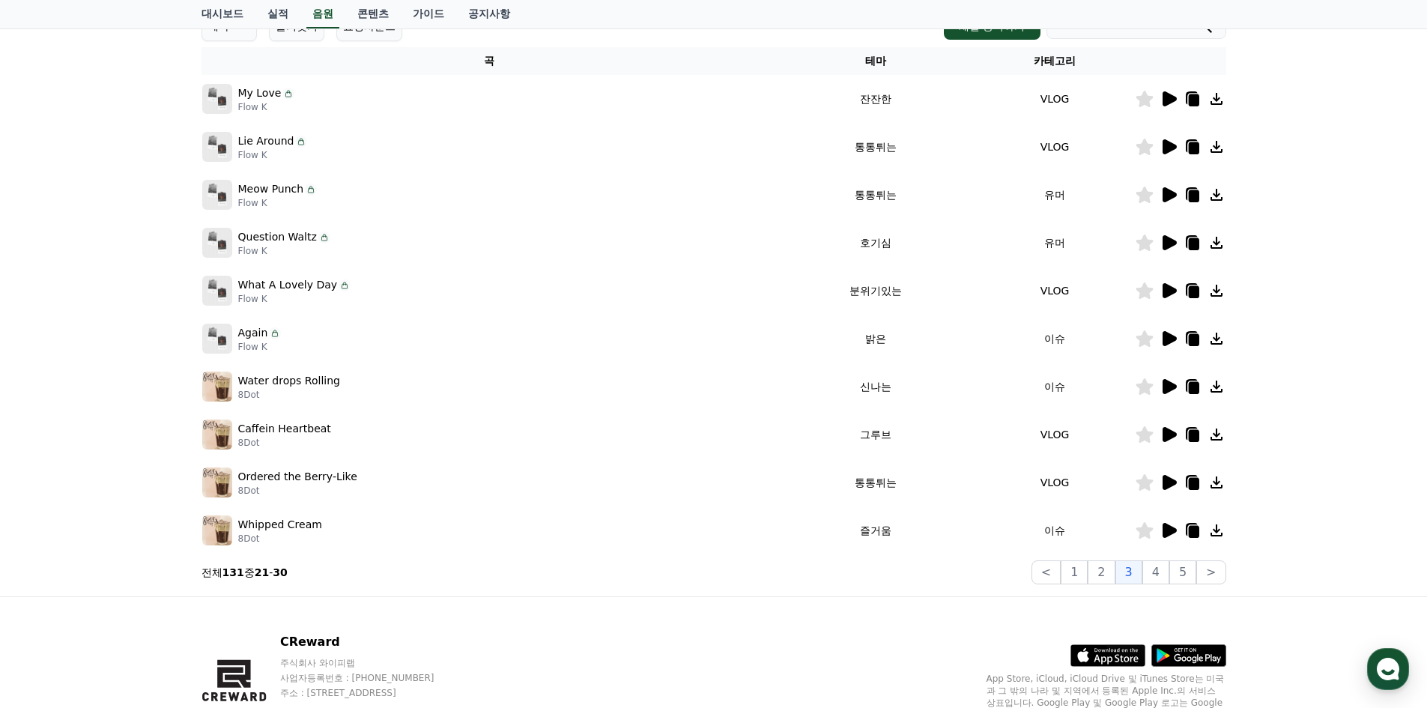
click at [1165, 336] on icon at bounding box center [1169, 338] width 14 height 15
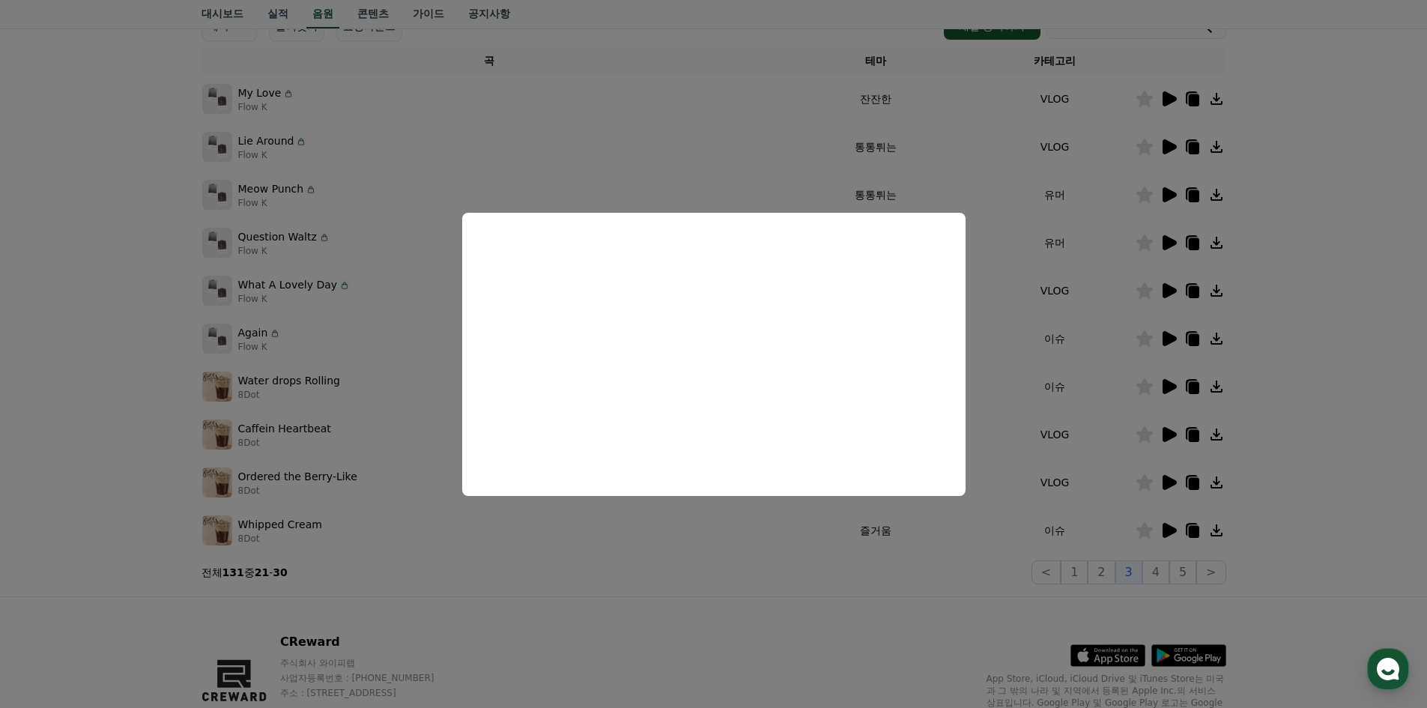
click at [841, 156] on button "close modal" at bounding box center [713, 354] width 1427 height 708
